Goal: Find contact information: Find contact information

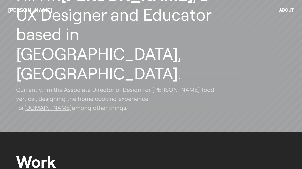
scroll to position [24, 0]
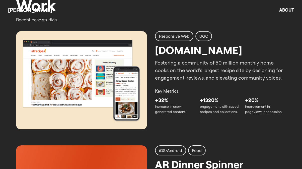
scroll to position [194, 0]
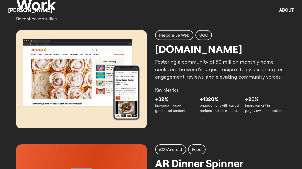
click at [112, 85] on img at bounding box center [81, 79] width 131 height 98
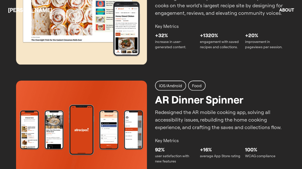
scroll to position [258, 0]
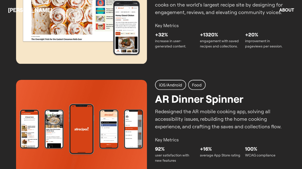
click at [105, 109] on img at bounding box center [81, 129] width 131 height 98
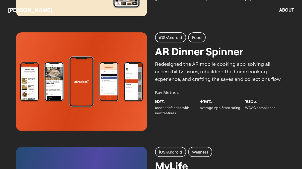
scroll to position [307, 0]
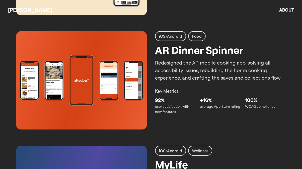
click at [159, 105] on p "user satisfaction with new features" at bounding box center [175, 109] width 41 height 11
click at [174, 36] on h2 "iOS/Android" at bounding box center [170, 36] width 23 height 6
click at [197, 36] on h2 "Food" at bounding box center [197, 36] width 10 height 6
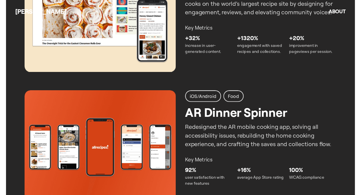
scroll to position [153, 0]
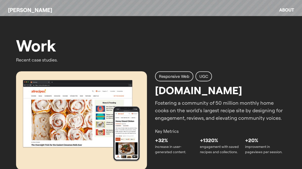
click at [122, 86] on img at bounding box center [81, 120] width 131 height 98
click at [166, 79] on div "Responsive Web" at bounding box center [174, 76] width 38 height 10
click at [216, 74] on div "Responsive Web UGC" at bounding box center [220, 76] width 131 height 10
click at [190, 103] on p "Fostering a community of 50 million monthly home cooks on the world’s largest r…" at bounding box center [220, 110] width 131 height 23
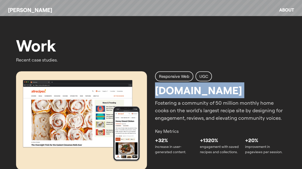
drag, startPoint x: 157, startPoint y: 91, endPoint x: 239, endPoint y: 92, distance: 81.8
click at [239, 92] on div "Responsive Web UGC [DOMAIN_NAME] Fostering a community of 50 million monthly ho…" at bounding box center [220, 96] width 131 height 50
copy h2 "[DOMAIN_NAME]"
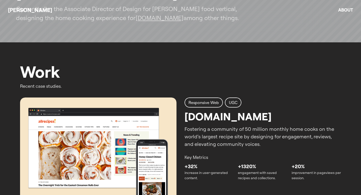
click at [302, 9] on link "About" at bounding box center [345, 10] width 15 height 6
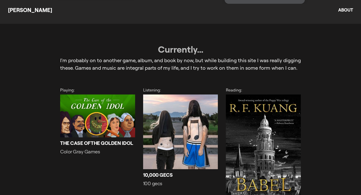
scroll to position [754, 0]
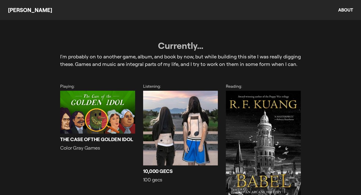
click at [93, 91] on img at bounding box center [97, 112] width 75 height 43
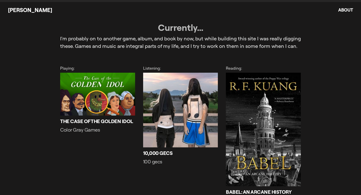
scroll to position [773, 0]
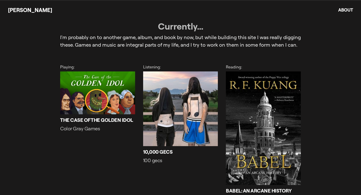
click at [107, 76] on img at bounding box center [97, 92] width 75 height 43
click at [171, 80] on img at bounding box center [180, 108] width 75 height 75
click at [297, 96] on img at bounding box center [263, 128] width 75 height 114
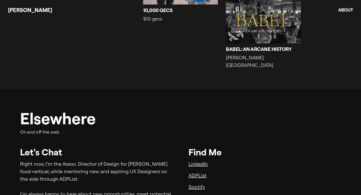
scroll to position [925, 0]
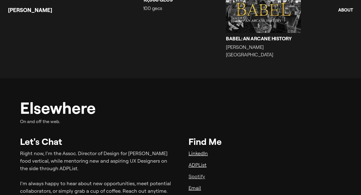
click at [197, 169] on link "Spotify" at bounding box center [197, 176] width 17 height 6
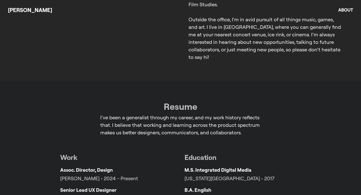
scroll to position [0, 0]
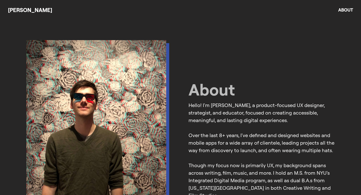
click at [29, 10] on link "[PERSON_NAME]" at bounding box center [30, 10] width 44 height 7
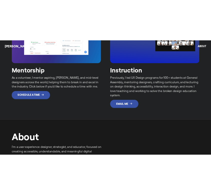
scroll to position [948, 0]
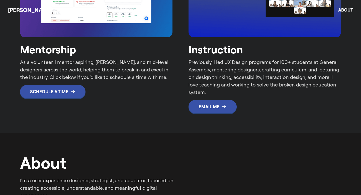
click at [66, 88] on link "Schedule a Time" at bounding box center [52, 92] width 65 height 14
click at [213, 109] on p "Email Me" at bounding box center [209, 107] width 21 height 6
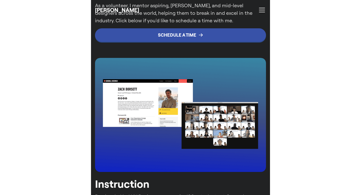
scroll to position [1383, 0]
